Goal: Task Accomplishment & Management: Use online tool/utility

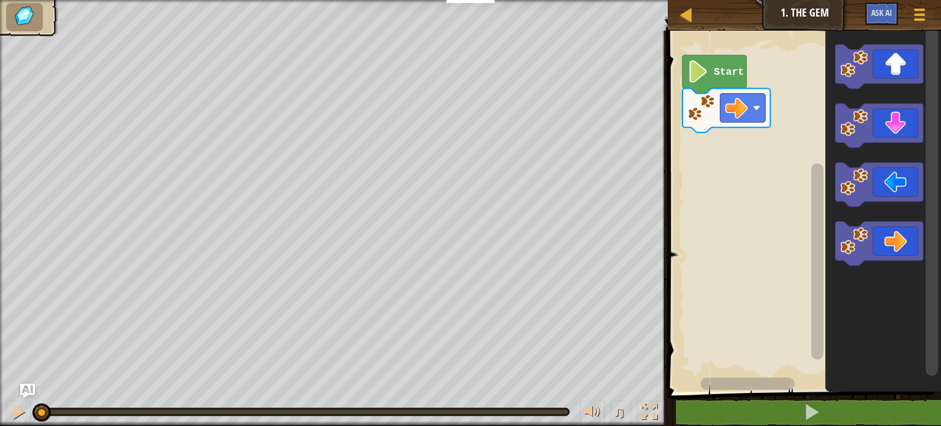
click at [700, 74] on image "Blockly Workspace" at bounding box center [697, 71] width 21 height 23
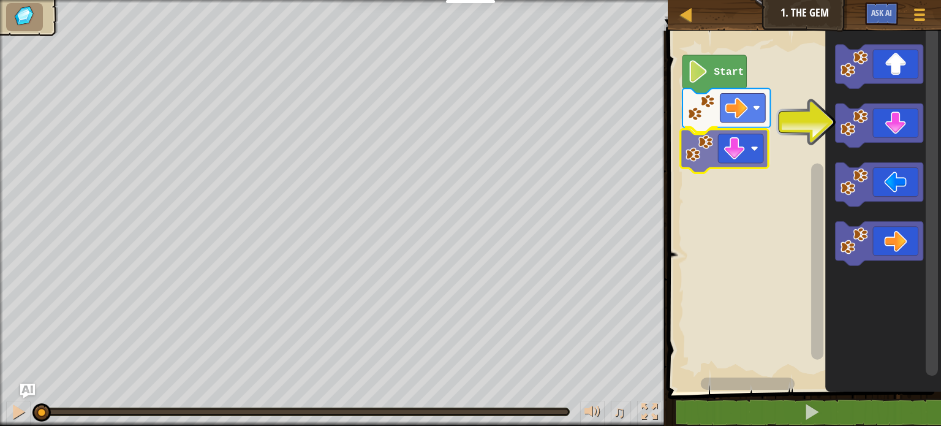
click at [696, 146] on div "Start" at bounding box center [802, 208] width 277 height 367
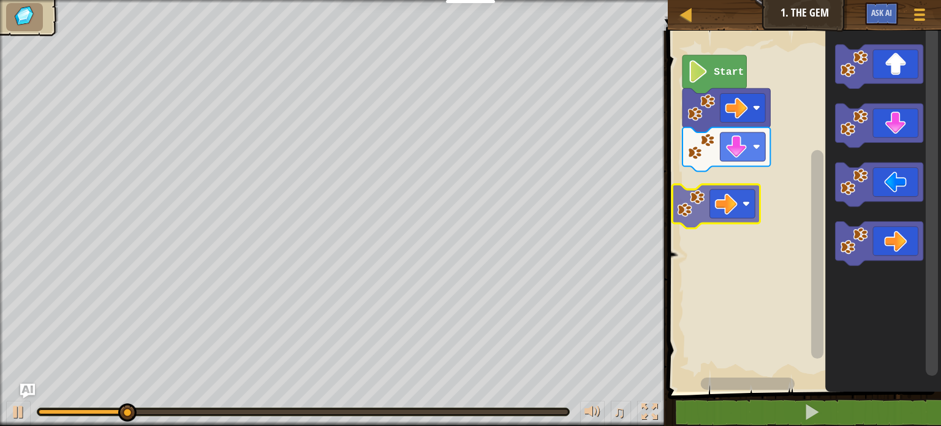
click at [700, 198] on div "Start" at bounding box center [802, 208] width 277 height 367
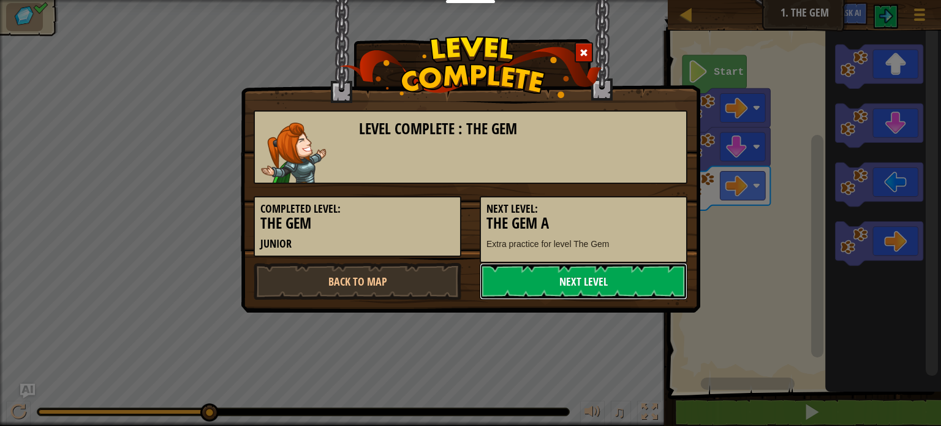
click at [561, 282] on link "Next Level" at bounding box center [584, 281] width 208 height 37
